Goal: Transaction & Acquisition: Subscribe to service/newsletter

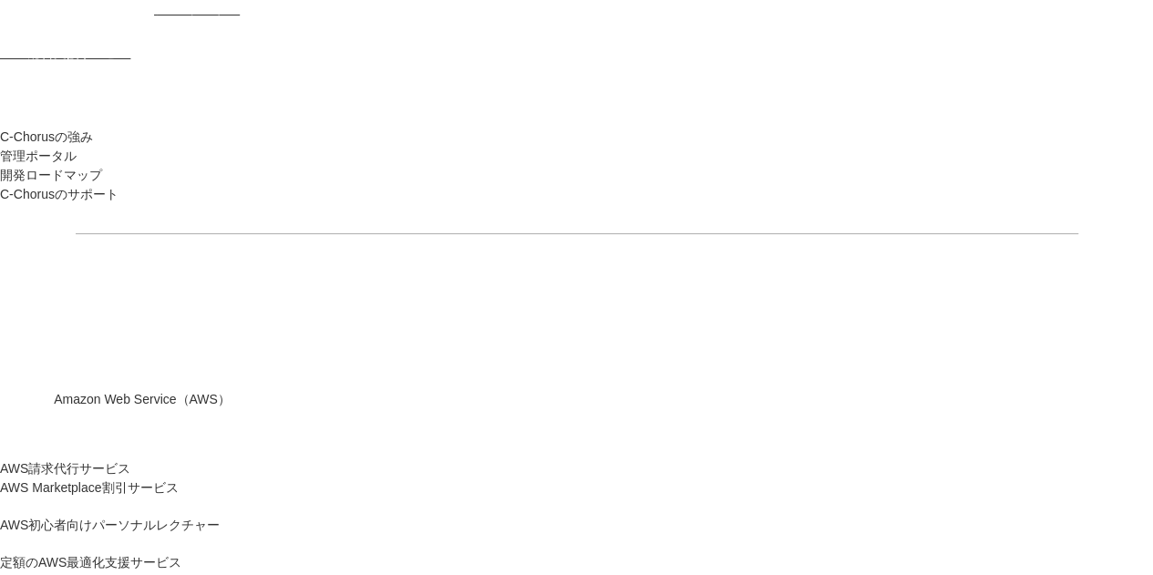
click at [281, 32] on span "NHN テコラス AWS総合支援サービス" at bounding box center [243, 36] width 112 height 57
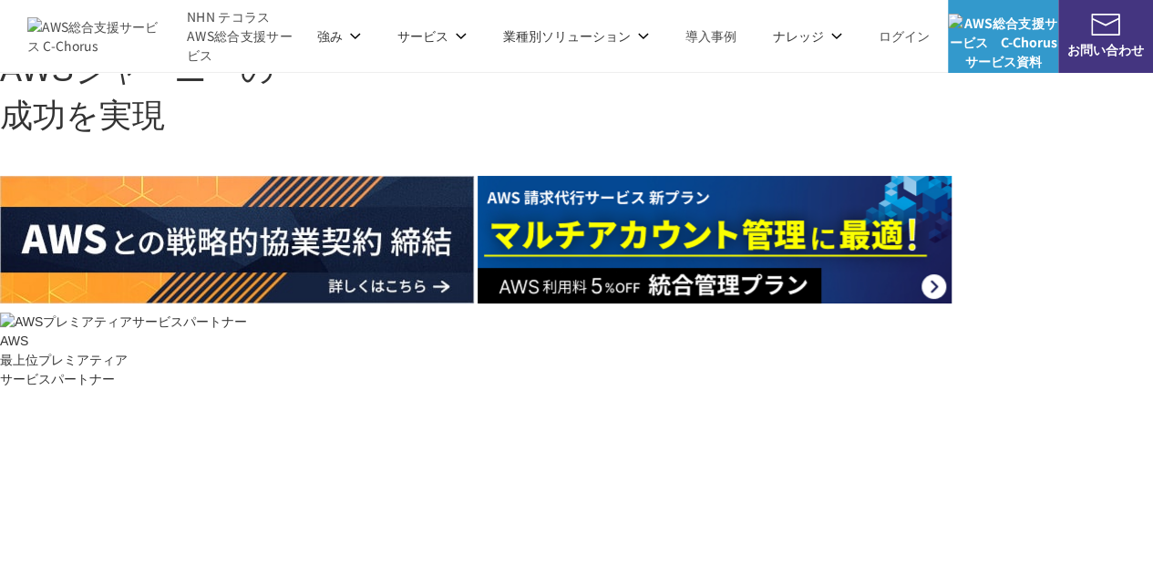
click at [214, 156] on link "AWS請求代行サービス" at bounding box center [172, 155] width 128 height 18
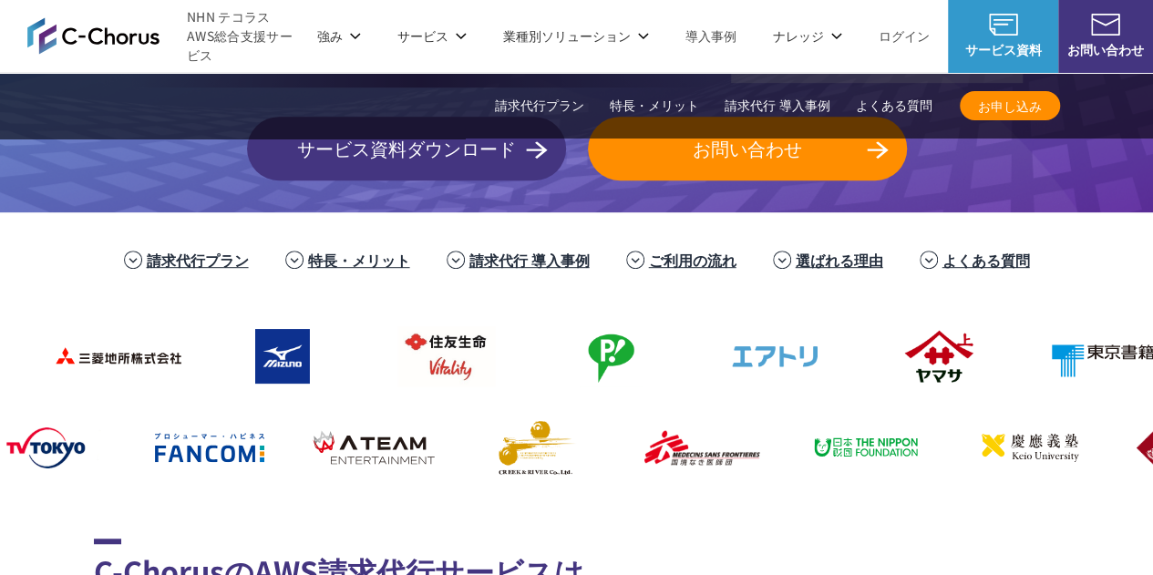
scroll to position [273, 0]
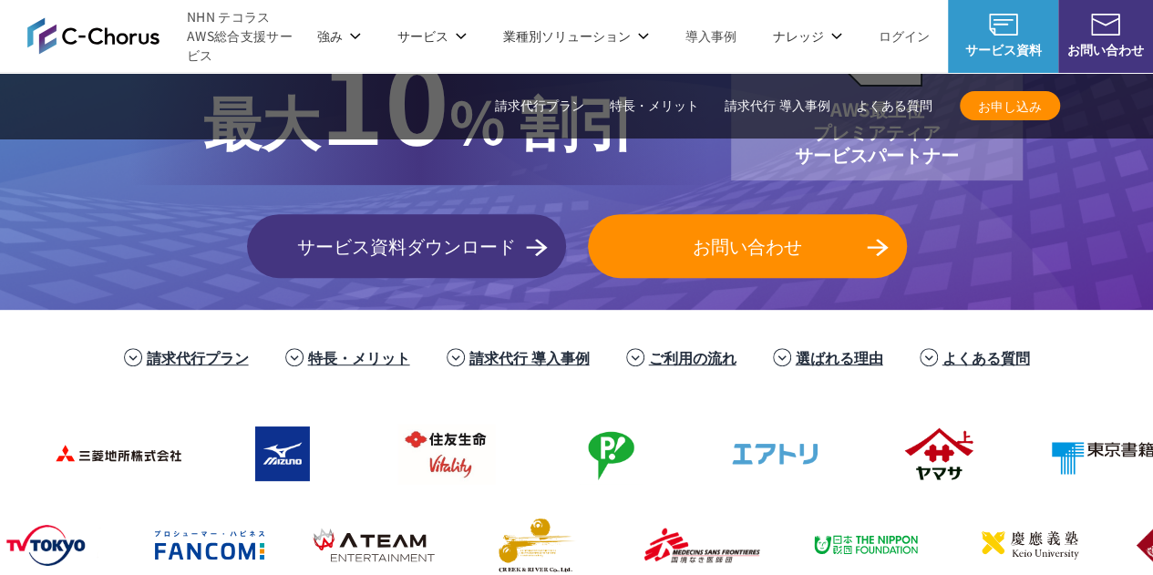
click at [1010, 103] on span "お申し込み" at bounding box center [1010, 106] width 100 height 19
